Goal: Find specific page/section: Find specific page/section

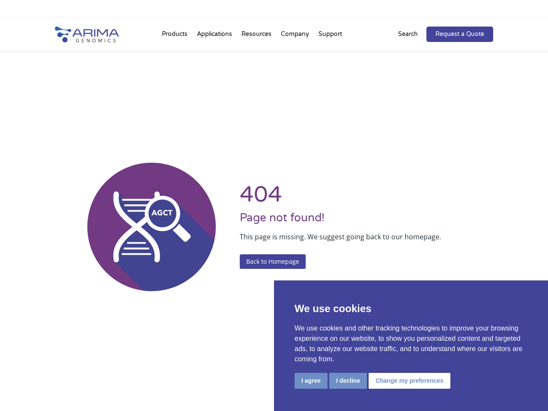
click at [274, 25] on li "Resources Resource Library Documentation Publications Literature Videos Blog Bi…" at bounding box center [256, 35] width 39 height 29
click at [311, 381] on button "I agree" at bounding box center [311, 381] width 33 height 16
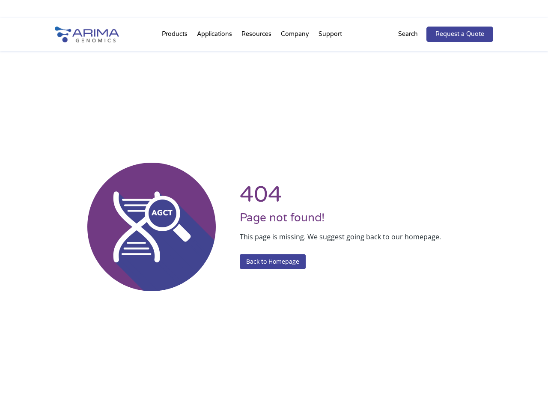
click at [348, 381] on div "404 Page not found! This page is missing. We suggest going back to our homepage…" at bounding box center [274, 226] width 439 height 411
click at [408, 381] on div "404 Page not found! This page is missing. We suggest going back to our homepage…" at bounding box center [274, 226] width 439 height 411
click at [274, 34] on li "Resources Resource Library Documentation Publications Literature Videos Blog Bi…" at bounding box center [256, 35] width 39 height 29
click at [176, 36] on li "Products Clinical Services Aventa FusionPlus Aventa [MEDICAL_DATA] Research Pro…" at bounding box center [174, 35] width 35 height 29
click at [257, 36] on li "Resources Resource Library Documentation Publications Literature Videos Blog Bi…" at bounding box center [256, 35] width 39 height 29
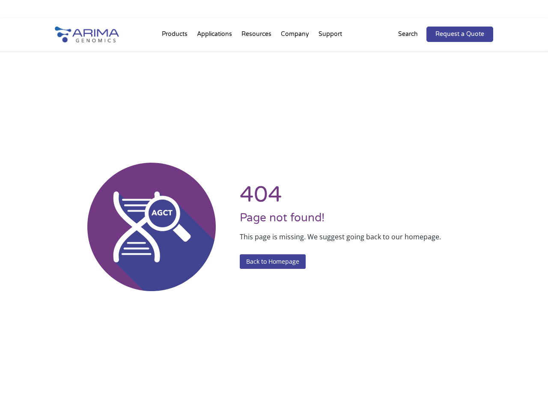
click at [296, 36] on li "Company About + Team Careers Events Press + News" at bounding box center [295, 35] width 38 height 29
click at [330, 36] on li "Support FAQs Contact Us" at bounding box center [330, 35] width 33 height 29
click at [414, 34] on p "Search" at bounding box center [408, 34] width 20 height 11
